Goal: Task Accomplishment & Management: Complete application form

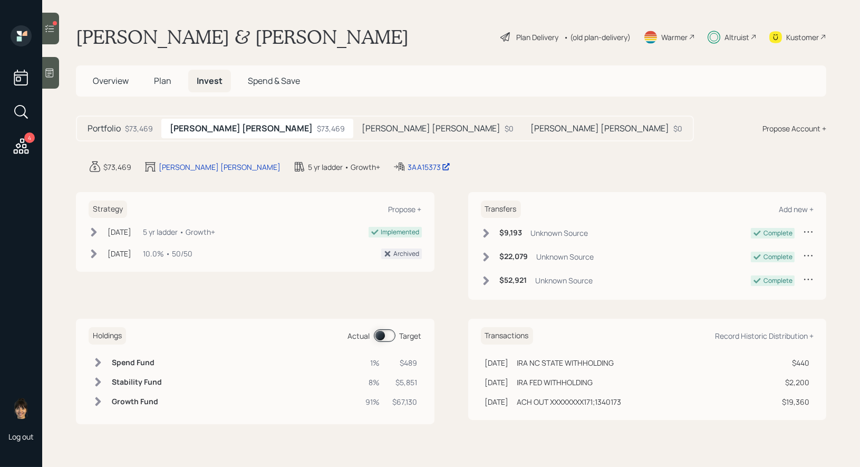
click at [378, 333] on span at bounding box center [385, 335] width 22 height 13
click at [390, 333] on span at bounding box center [385, 335] width 22 height 13
click at [163, 81] on span "Plan" at bounding box center [162, 81] width 17 height 12
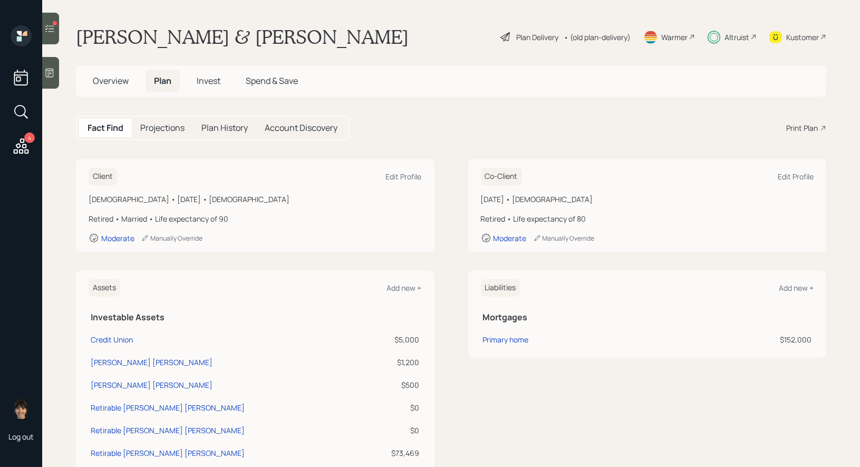
click at [55, 23] on div at bounding box center [55, 23] width 4 height 4
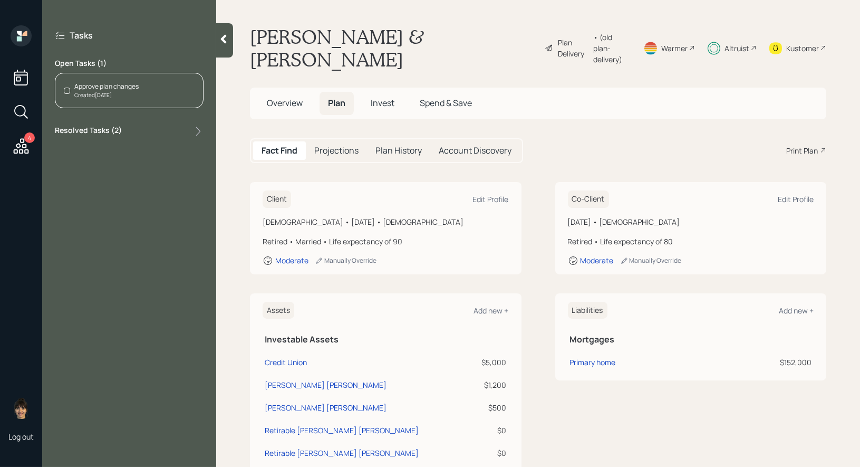
click at [156, 91] on div "Approve plan changes Created [DATE]" at bounding box center [129, 90] width 149 height 35
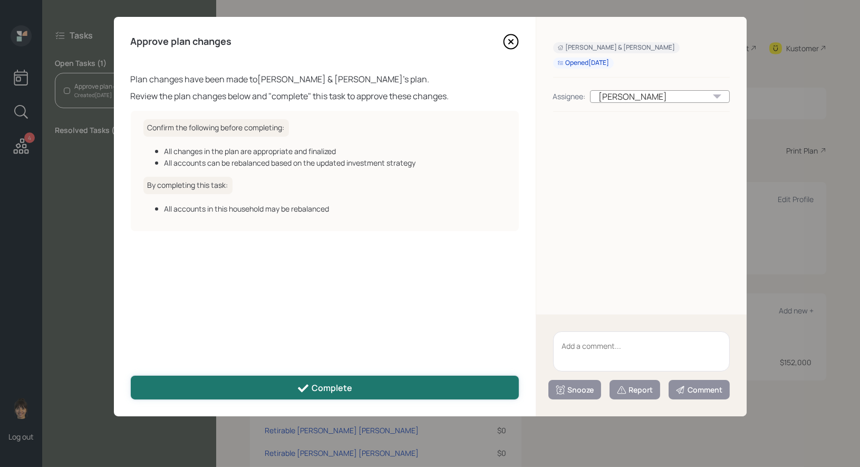
click at [367, 387] on button "Complete" at bounding box center [325, 387] width 388 height 24
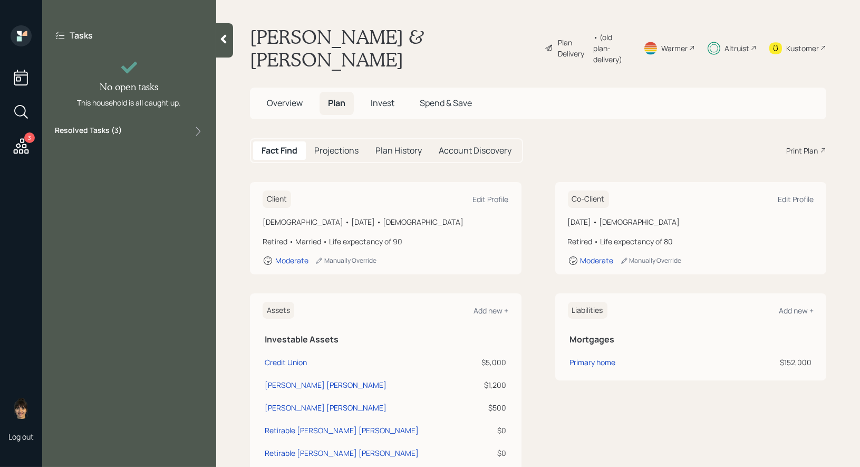
click at [24, 147] on icon at bounding box center [21, 146] width 19 height 19
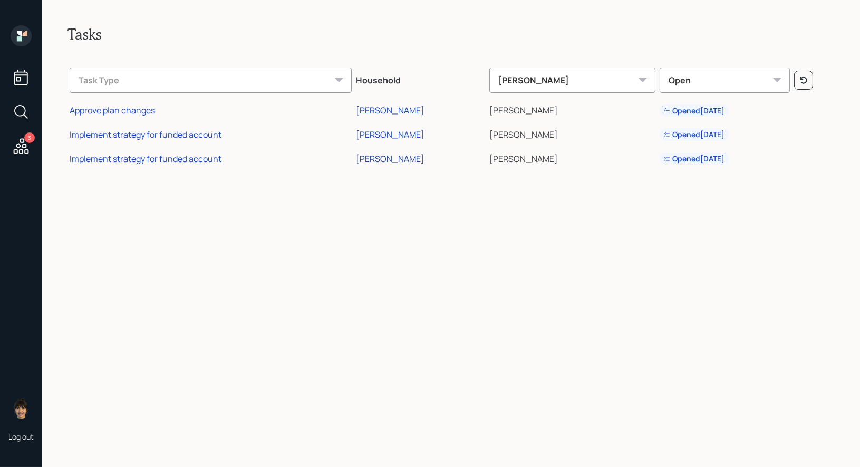
click at [382, 157] on div "[PERSON_NAME]" at bounding box center [390, 159] width 69 height 12
